Goal: Register for event/course

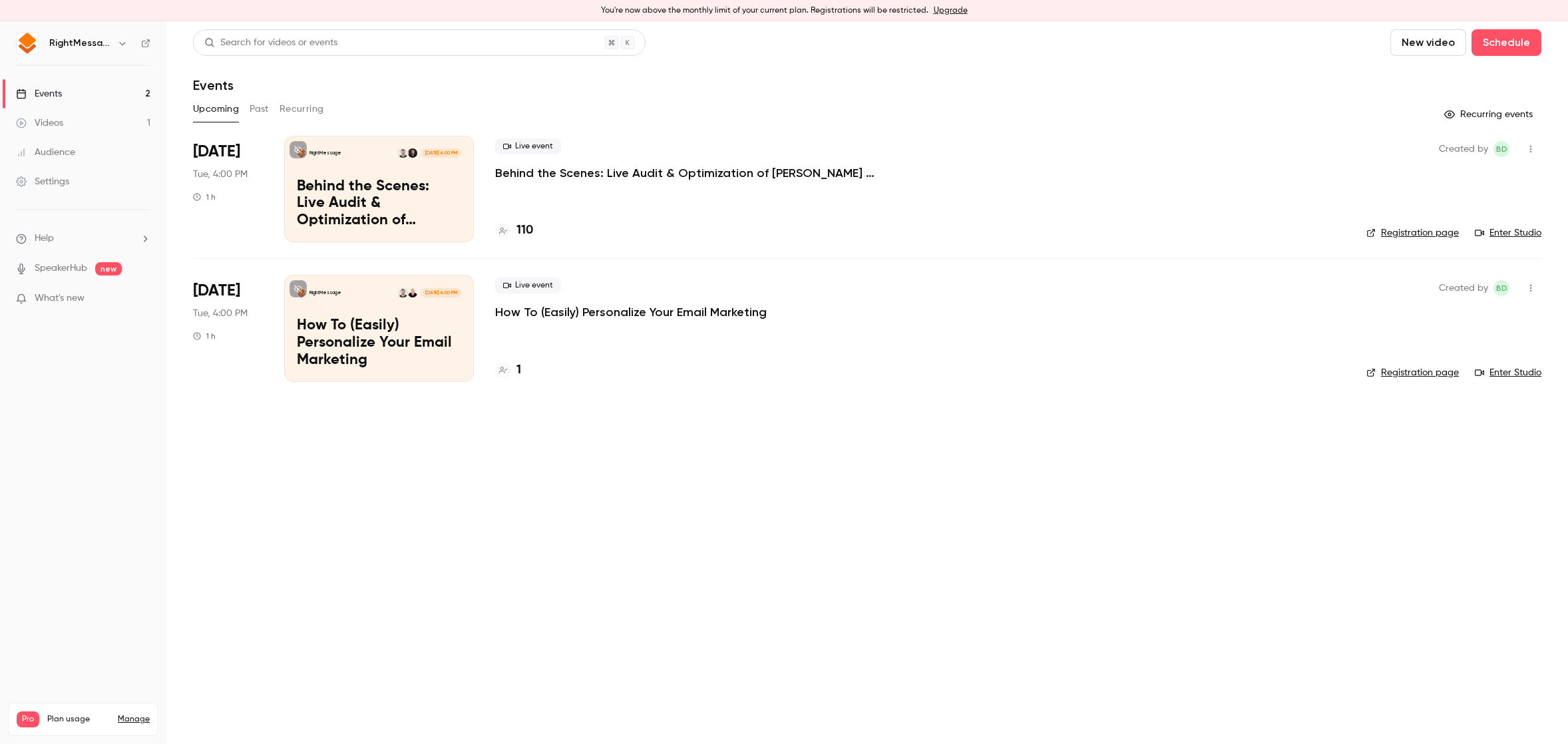
click at [532, 191] on div "Live event Behind the Scenes: Live Audit & Optimization of [PERSON_NAME] Email …" at bounding box center [920, 189] width 850 height 106
click at [550, 169] on p "Behind the Scenes: Live Audit & Optimization of [PERSON_NAME] Email Personaliza…" at bounding box center [694, 173] width 400 height 16
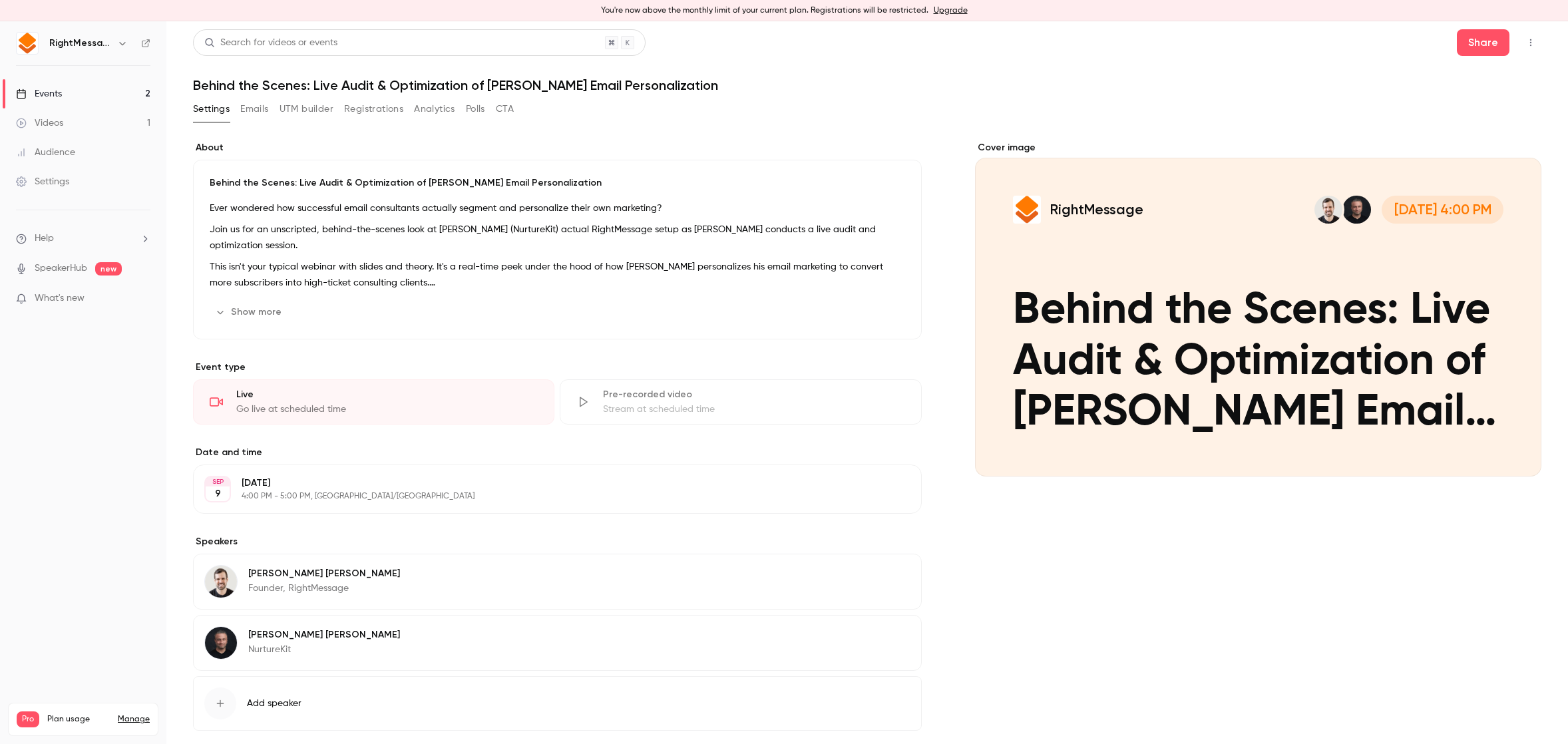
click at [1525, 38] on icon "button" at bounding box center [1530, 42] width 11 height 9
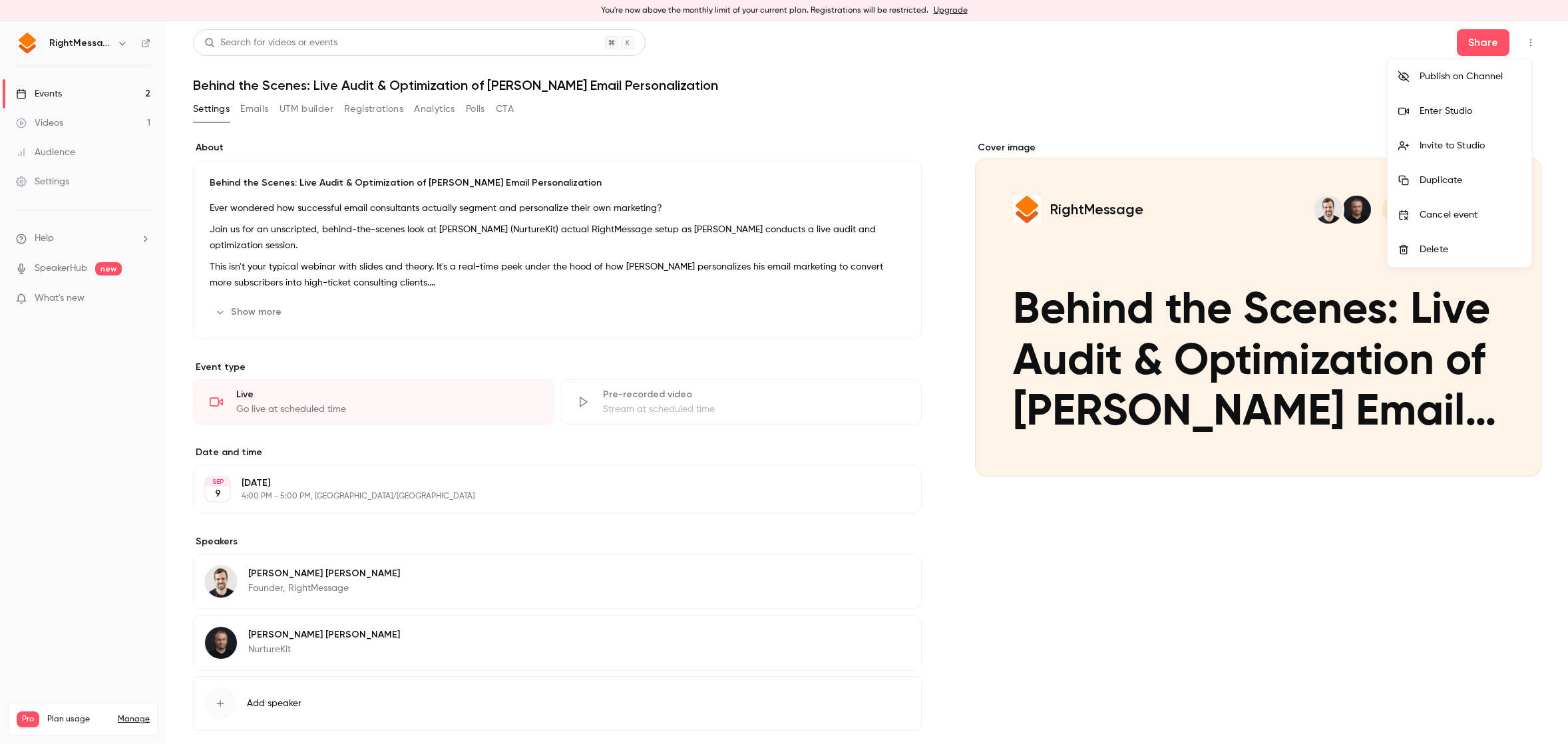
click at [1443, 106] on div "Enter Studio" at bounding box center [1470, 111] width 101 height 13
